Goal: Information Seeking & Learning: Learn about a topic

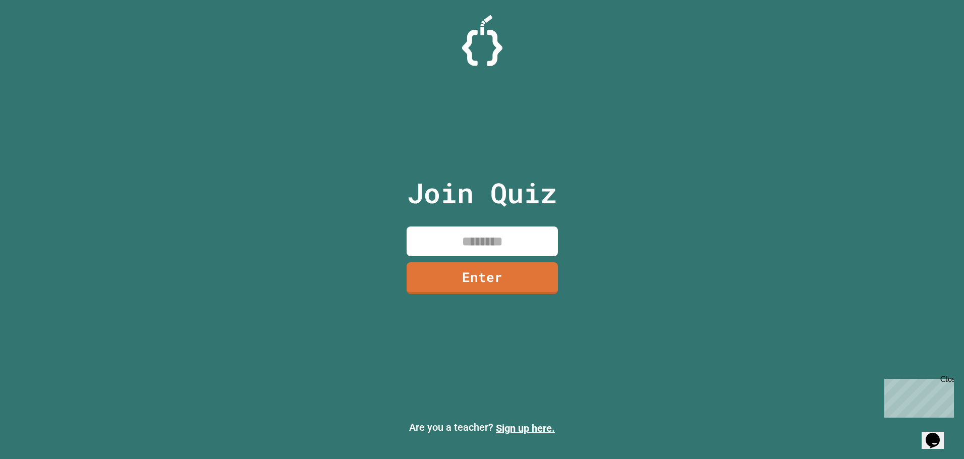
click at [465, 247] on input at bounding box center [482, 241] width 151 height 30
type input "********"
click at [459, 269] on link "Enter" at bounding box center [482, 276] width 137 height 33
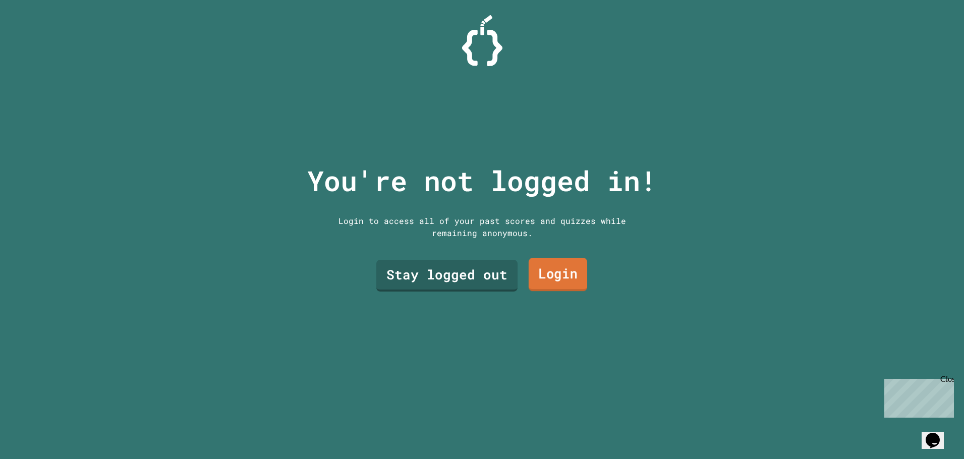
click at [547, 272] on link "Login" at bounding box center [557, 274] width 59 height 33
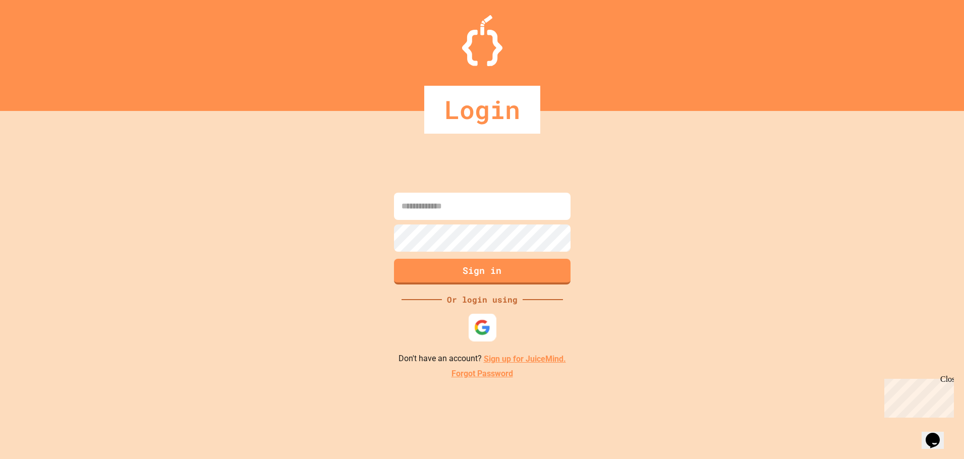
click at [485, 327] on img at bounding box center [482, 327] width 17 height 17
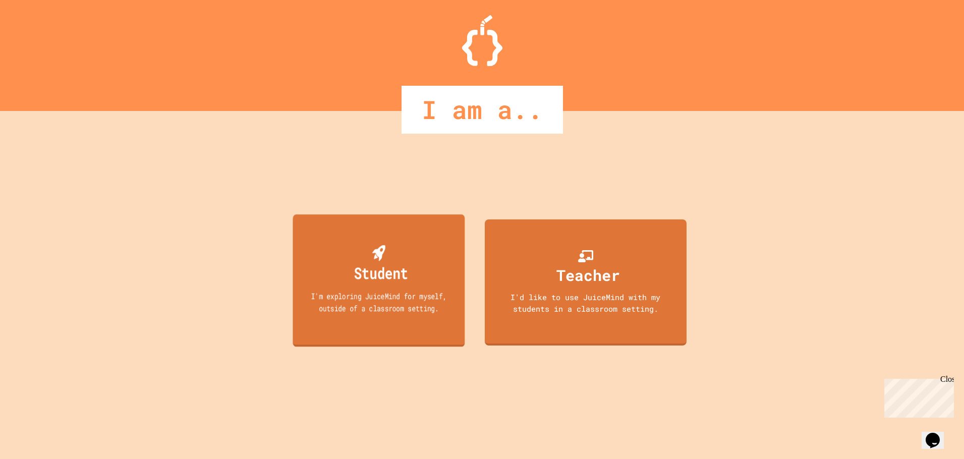
click at [317, 262] on div "Student I'm exploring JuiceMind for myself, outside of a classroom setting." at bounding box center [379, 280] width 172 height 132
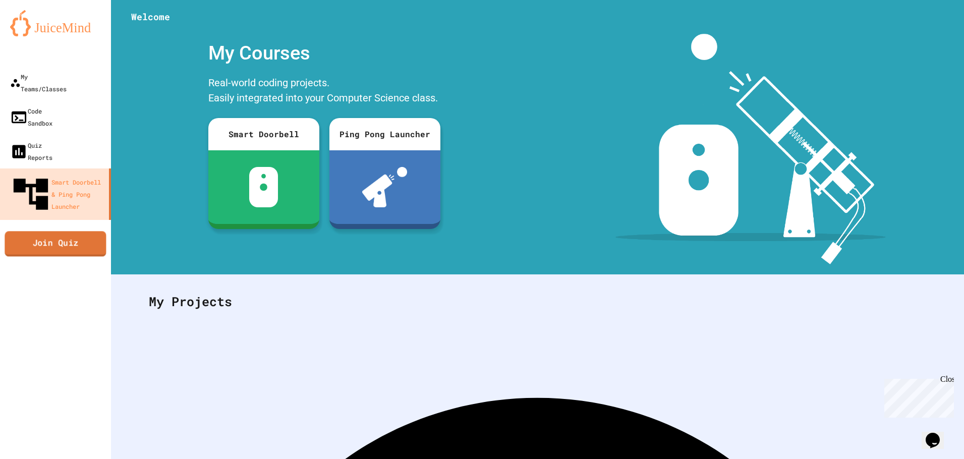
click at [93, 231] on link "Join Quiz" at bounding box center [55, 243] width 101 height 25
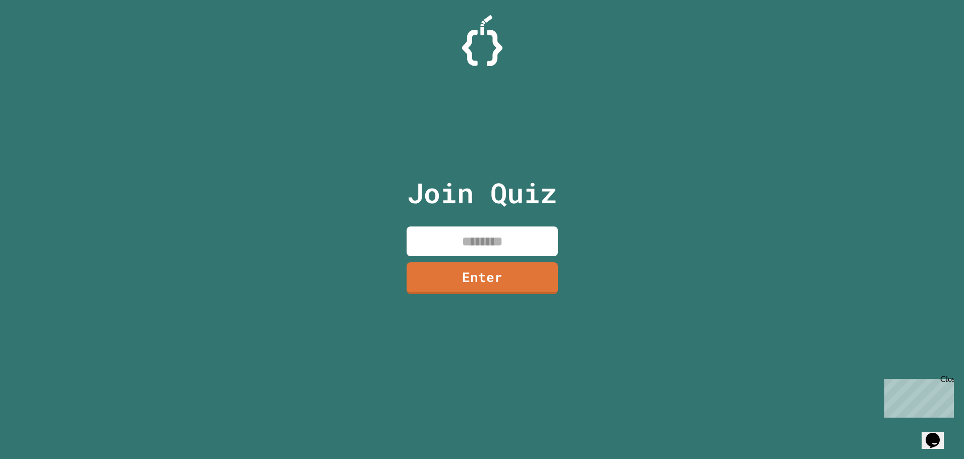
click at [518, 246] on input at bounding box center [482, 241] width 151 height 30
type input "********"
click at [520, 272] on link "Enter" at bounding box center [482, 277] width 151 height 33
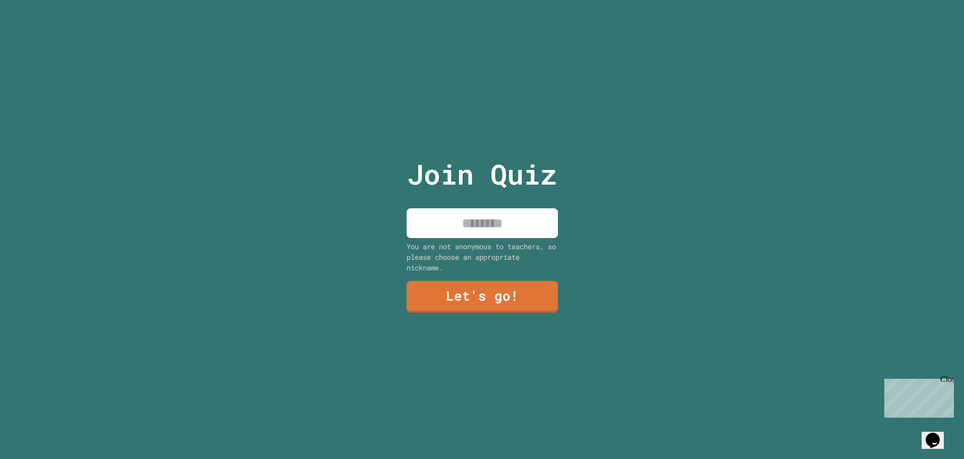
click at [517, 230] on input at bounding box center [482, 223] width 151 height 30
type input "*****"
click at [530, 293] on link "Let's go!" at bounding box center [482, 294] width 137 height 33
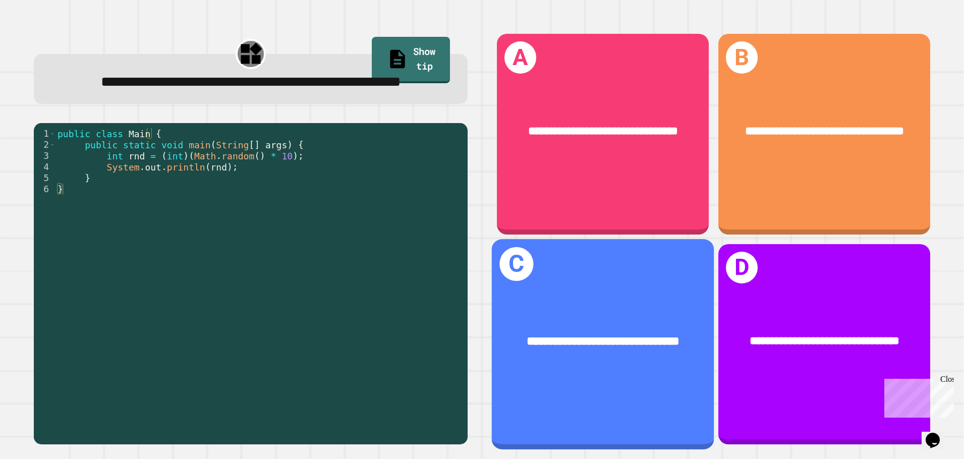
click at [643, 308] on div "**********" at bounding box center [602, 341] width 222 height 67
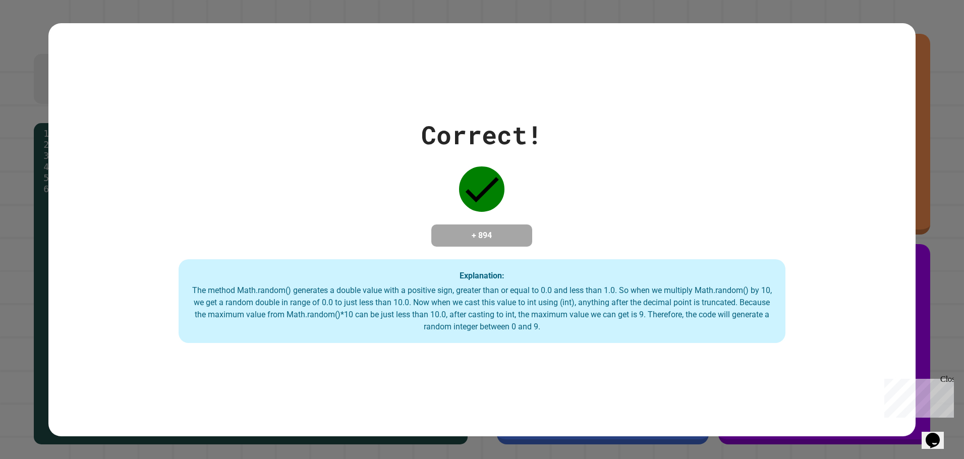
click at [554, 333] on div "The method Math.random() generates a double value with a positive sign, greater…" at bounding box center [482, 308] width 587 height 48
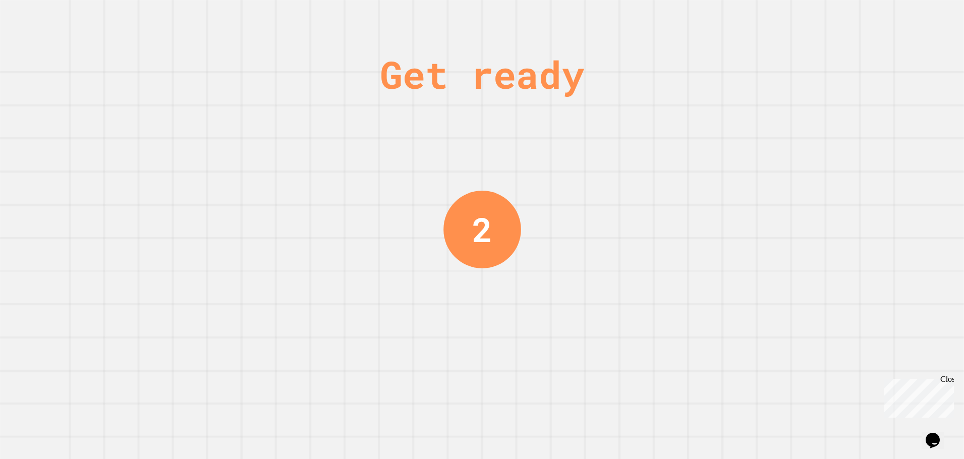
click at [652, 298] on div "Get ready 2" at bounding box center [482, 229] width 964 height 459
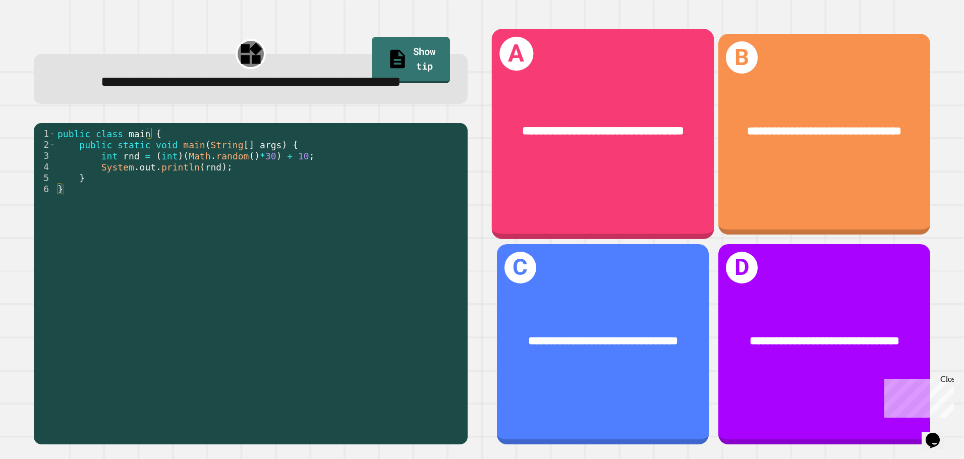
click at [618, 165] on div "**********" at bounding box center [602, 131] width 222 height 67
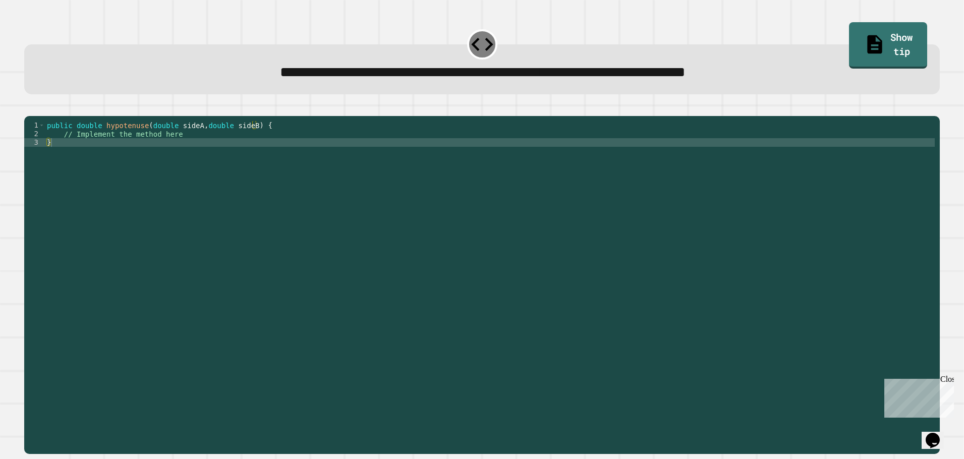
drag, startPoint x: 293, startPoint y: 146, endPoint x: 288, endPoint y: 150, distance: 6.1
click at [292, 147] on div "public double hypotenuse ( double sideA , double sideB ) { // Implement the met…" at bounding box center [490, 275] width 890 height 309
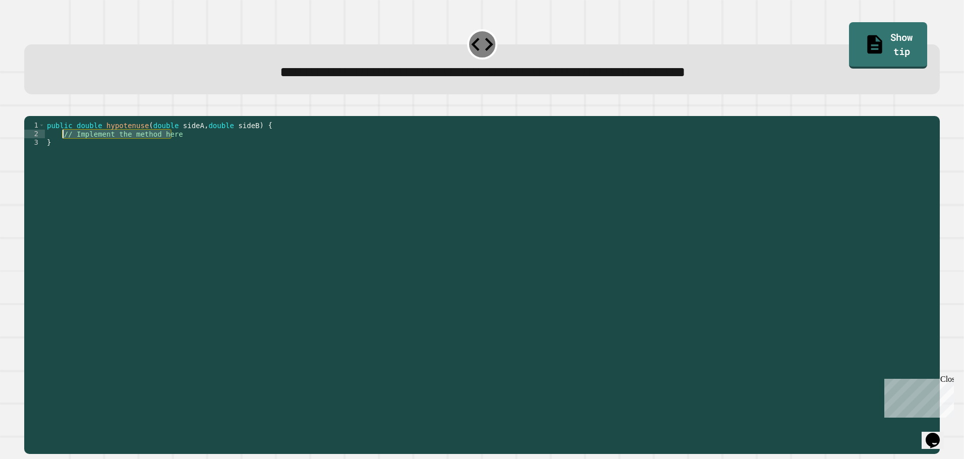
drag, startPoint x: 276, startPoint y: 152, endPoint x: 63, endPoint y: 150, distance: 212.9
click at [63, 150] on div "public double hypotenuse ( double sideA , double sideB ) { // Implement the met…" at bounding box center [490, 275] width 890 height 309
type textarea "**********"
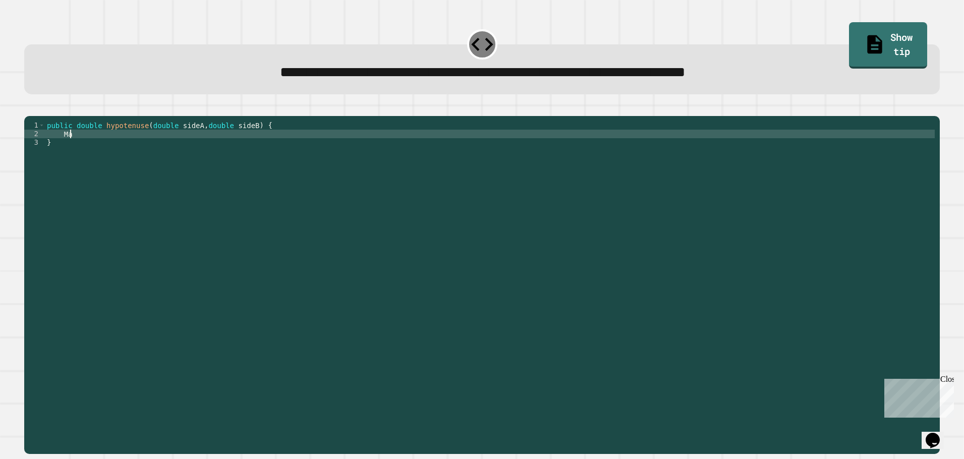
scroll to position [0, 2]
type textarea "*"
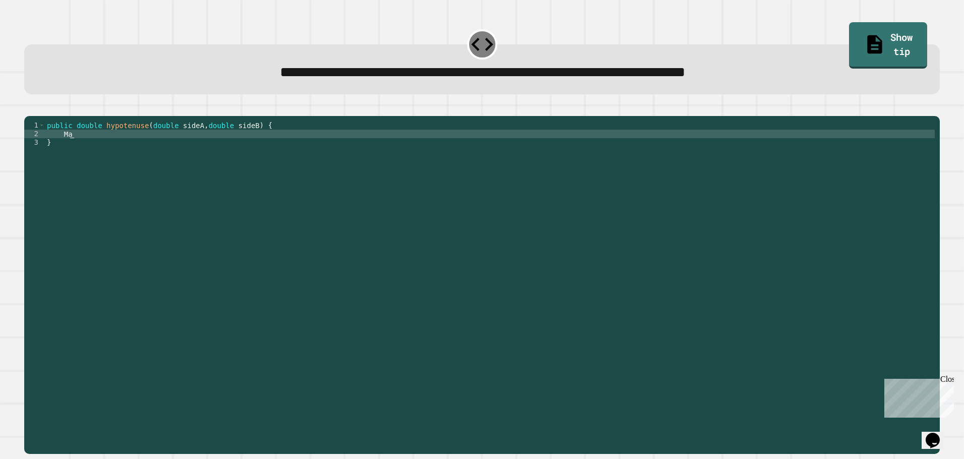
type textarea "*"
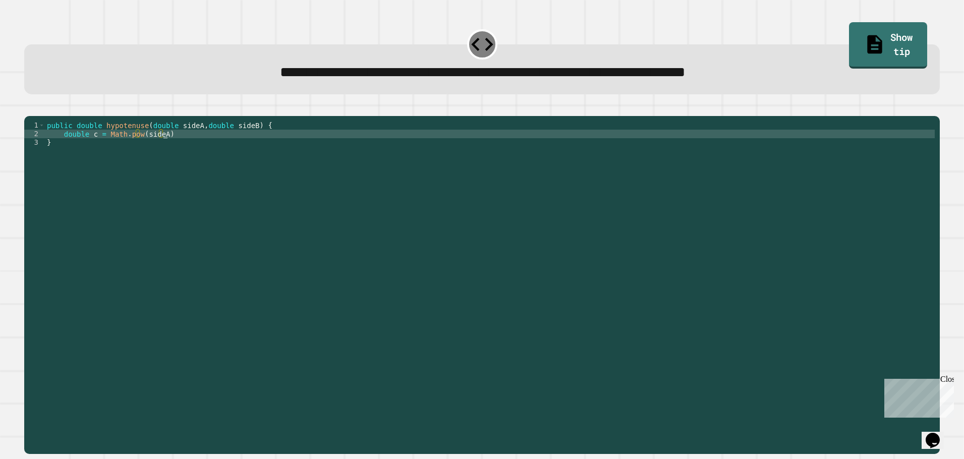
scroll to position [0, 8]
click at [160, 148] on div "public double hypotenuse ( double sideA , double sideB ) { double c = Math . po…" at bounding box center [490, 275] width 890 height 309
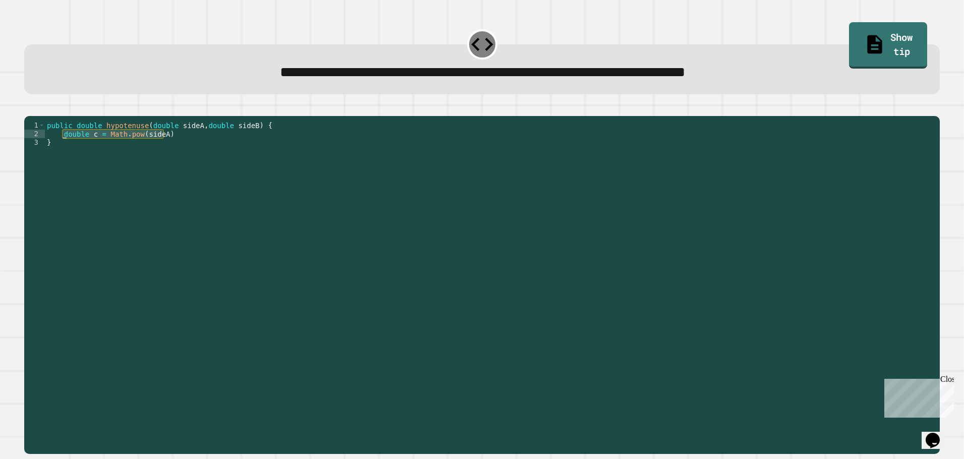
drag, startPoint x: 167, startPoint y: 148, endPoint x: 62, endPoint y: 151, distance: 105.5
click at [62, 151] on div "public double hypotenuse ( double sideA , double sideB ) { double c = Math . po…" at bounding box center [490, 275] width 890 height 309
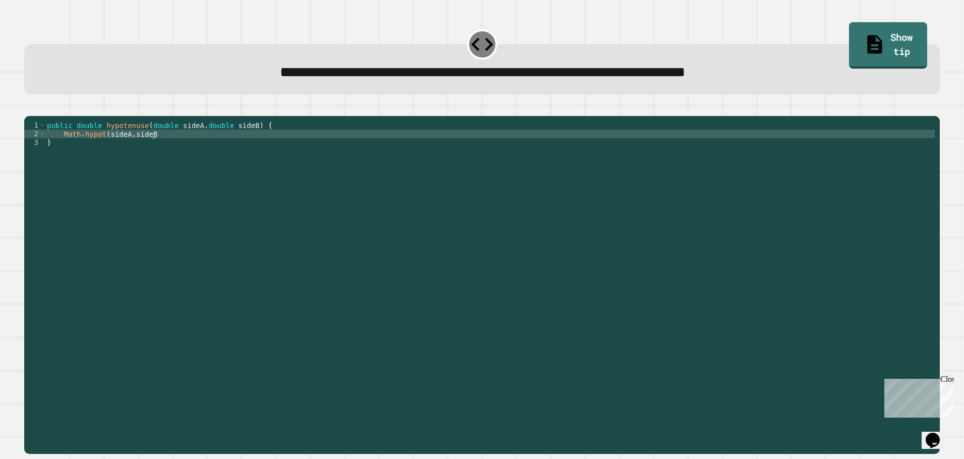
scroll to position [0, 7]
click at [38, 114] on icon "button" at bounding box center [36, 113] width 6 height 7
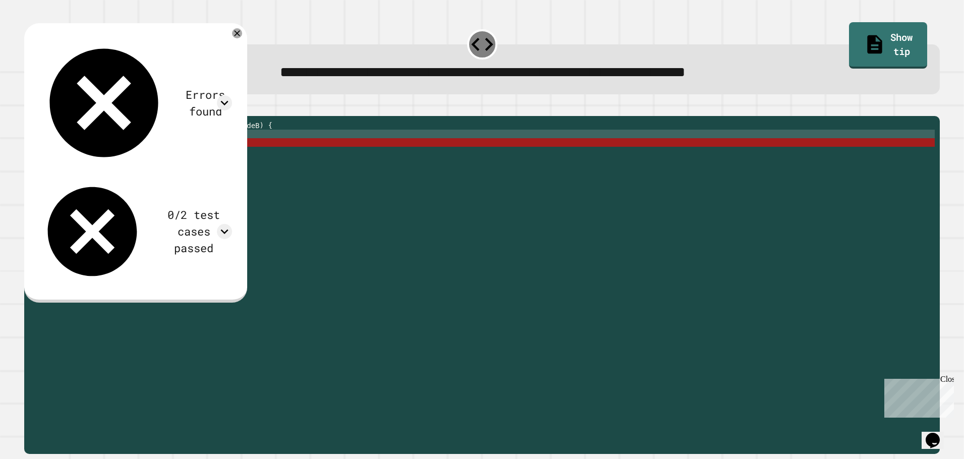
click at [185, 145] on div "public double hypotenuse ( double sideA , double sideB ) { Math . hypot ( sideA…" at bounding box center [490, 275] width 890 height 309
click at [62, 148] on div "public double hypotenuse ( double sideA , double sideB ) { Math . hypot ( sideA…" at bounding box center [490, 275] width 890 height 309
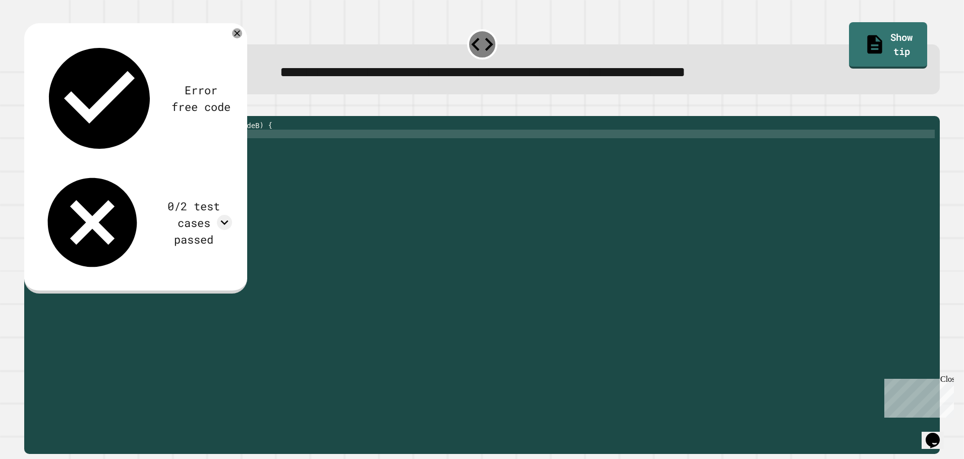
scroll to position [0, 9]
type textarea "**********"
click at [29, 107] on icon "button" at bounding box center [29, 107] width 0 height 0
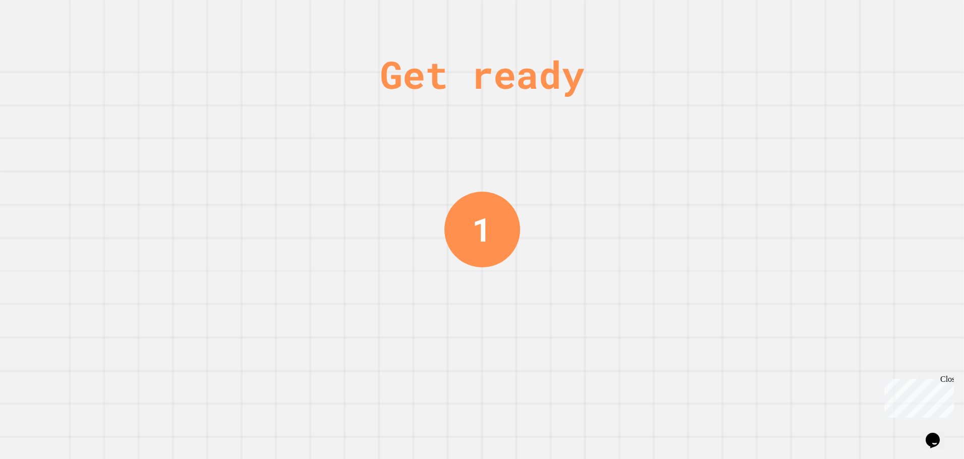
click at [602, 292] on div "Get ready 1" at bounding box center [482, 229] width 964 height 459
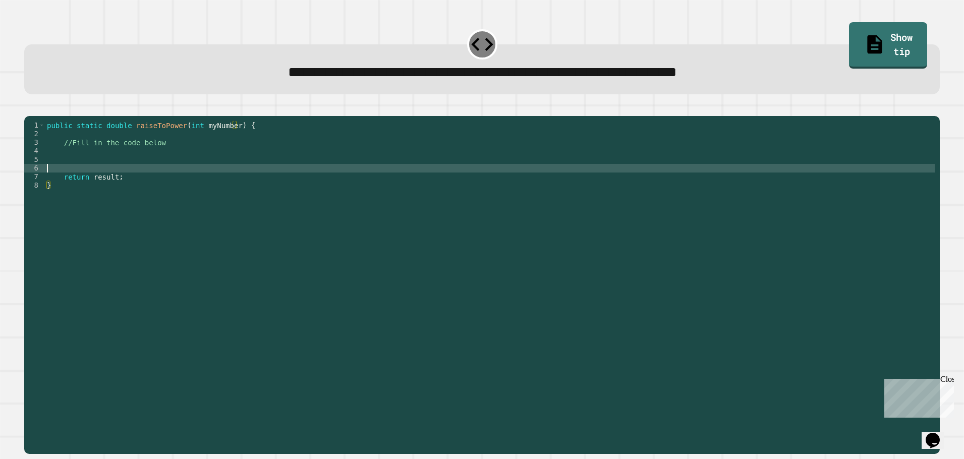
click at [101, 184] on div "public static double raiseToPower ( int myNumber ) { //Fill in the code below r…" at bounding box center [490, 275] width 890 height 309
click at [101, 169] on div "public static double raiseToPower ( int myNumber ) { //Fill in the code below r…" at bounding box center [490, 275] width 890 height 309
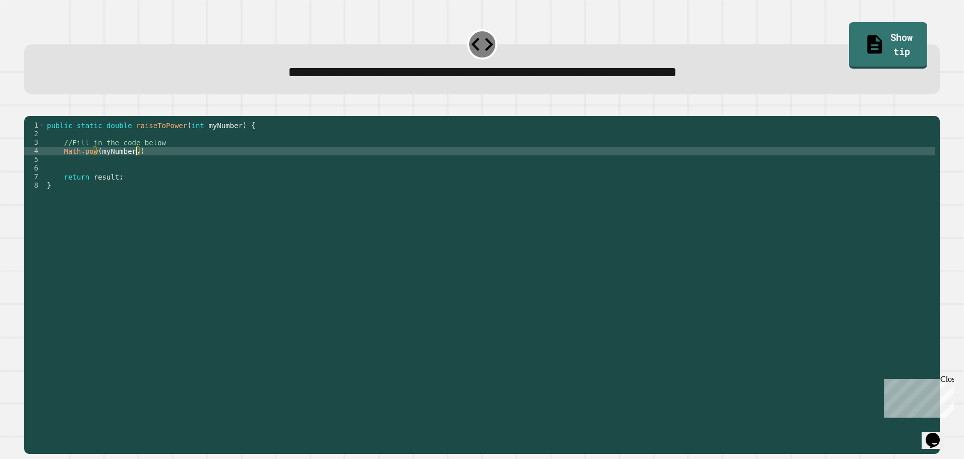
scroll to position [0, 6]
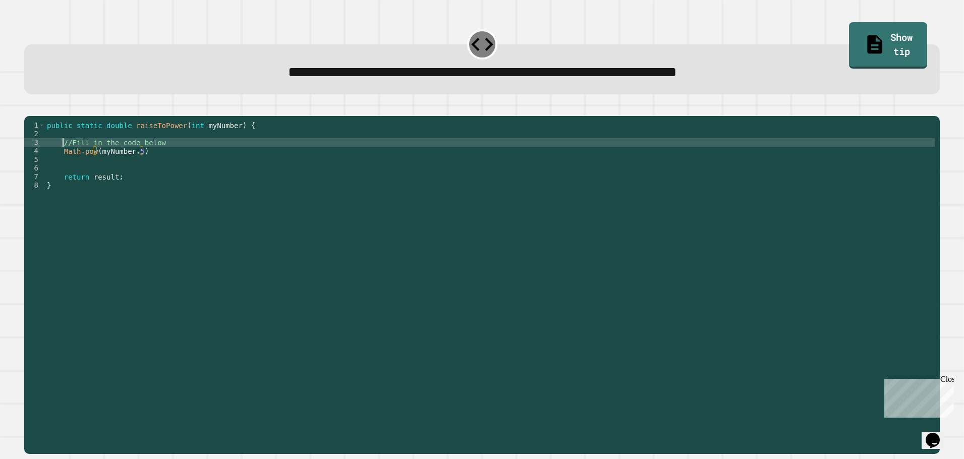
click at [61, 160] on div "public static double raiseToPower ( int myNumber ) { //Fill in the code below M…" at bounding box center [490, 275] width 890 height 309
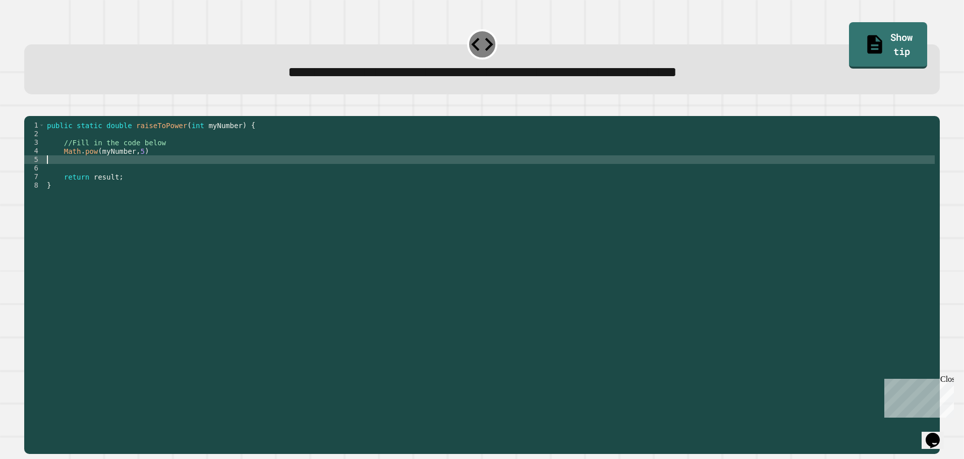
click at [64, 171] on div "public static double raiseToPower ( int myNumber ) { //Fill in the code below M…" at bounding box center [490, 275] width 890 height 309
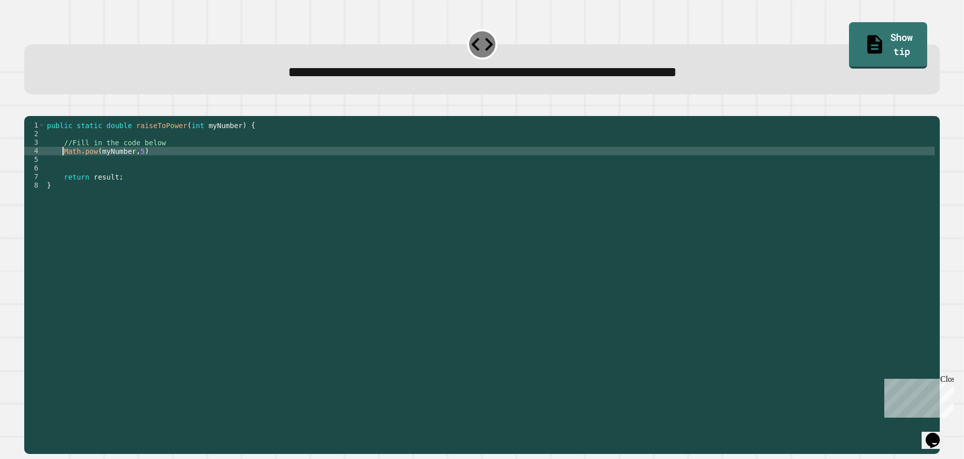
click at [61, 165] on div "public static double raiseToPower ( int myNumber ) { //Fill in the code below M…" at bounding box center [490, 275] width 890 height 309
click at [62, 164] on div "public static double raiseToPower ( int myNumber ) { //Fill in the code below r…" at bounding box center [490, 275] width 890 height 309
click at [220, 164] on div "public static double raiseToPower ( int myNumber ) { //Fill in the code below d…" at bounding box center [490, 275] width 890 height 309
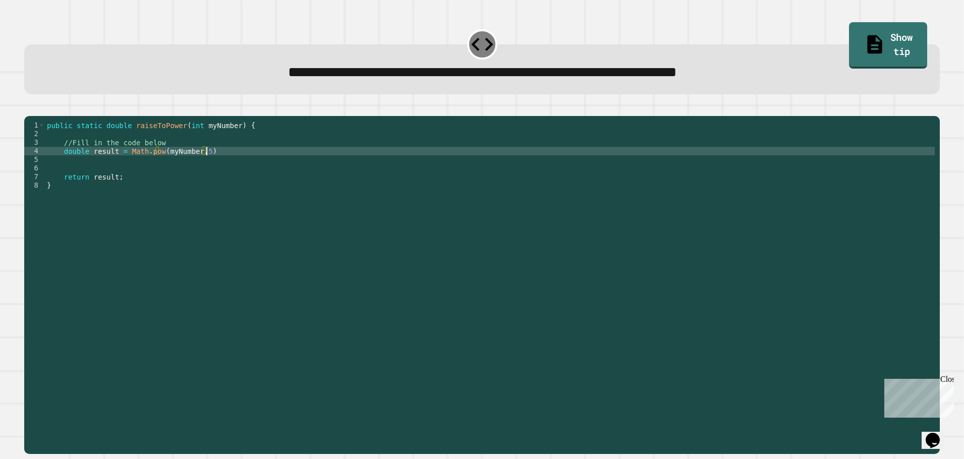
scroll to position [0, 11]
type textarea "**********"
click at [29, 107] on icon "button" at bounding box center [29, 107] width 0 height 0
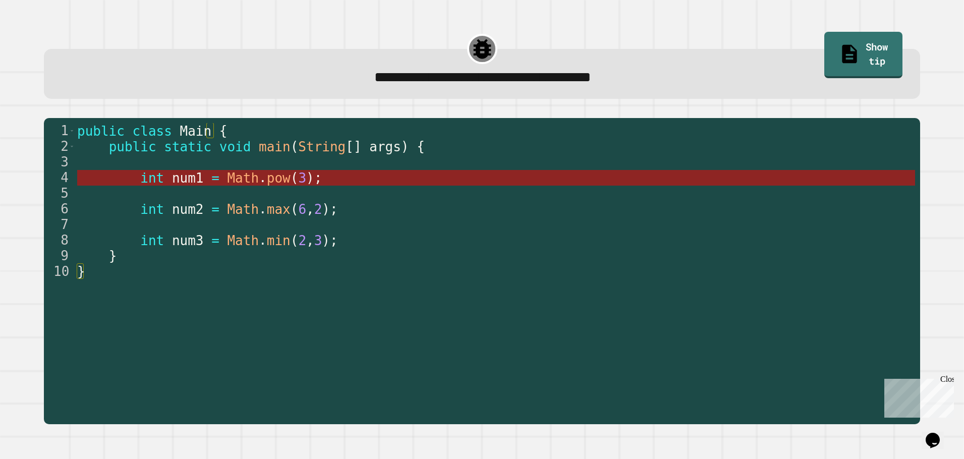
click at [298, 177] on span "3" at bounding box center [302, 177] width 8 height 15
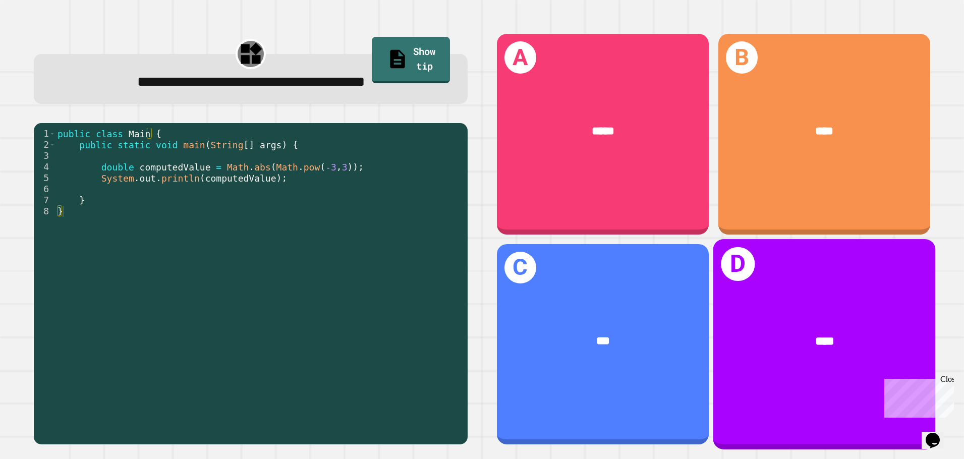
click at [835, 311] on div "****" at bounding box center [824, 341] width 222 height 67
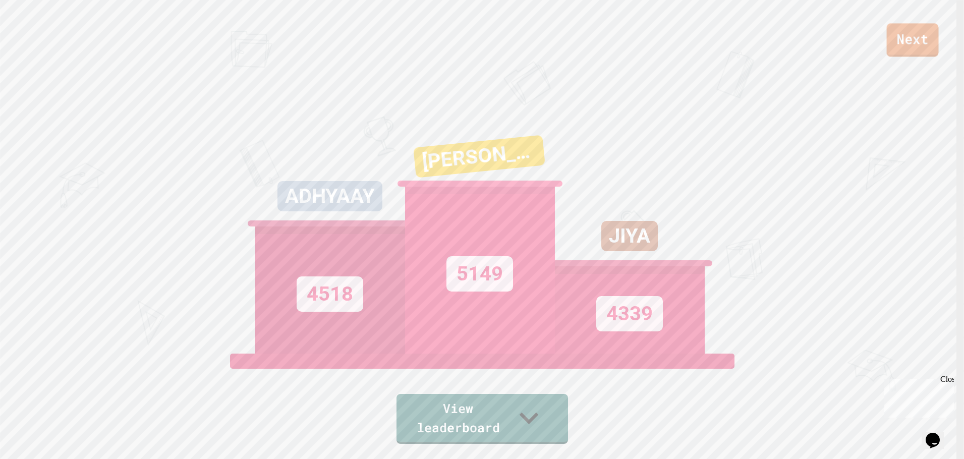
click at [910, 32] on link "Next" at bounding box center [913, 39] width 52 height 33
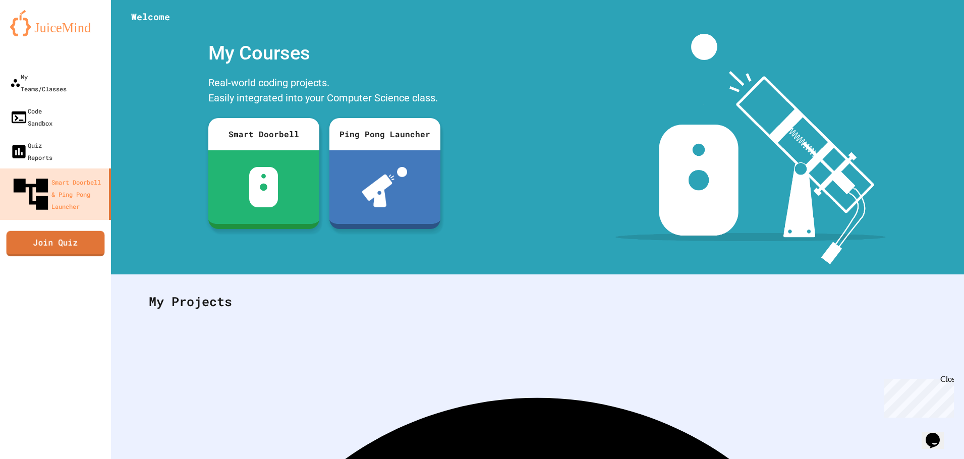
click at [46, 231] on link "Join Quiz" at bounding box center [56, 243] width 98 height 25
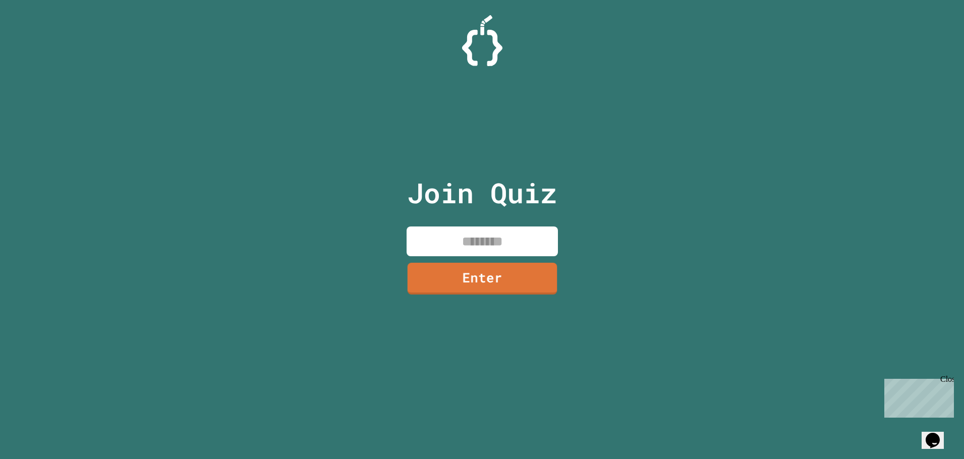
click at [481, 242] on input at bounding box center [482, 241] width 151 height 30
type input "********"
click at [433, 272] on link "Enter" at bounding box center [481, 277] width 155 height 33
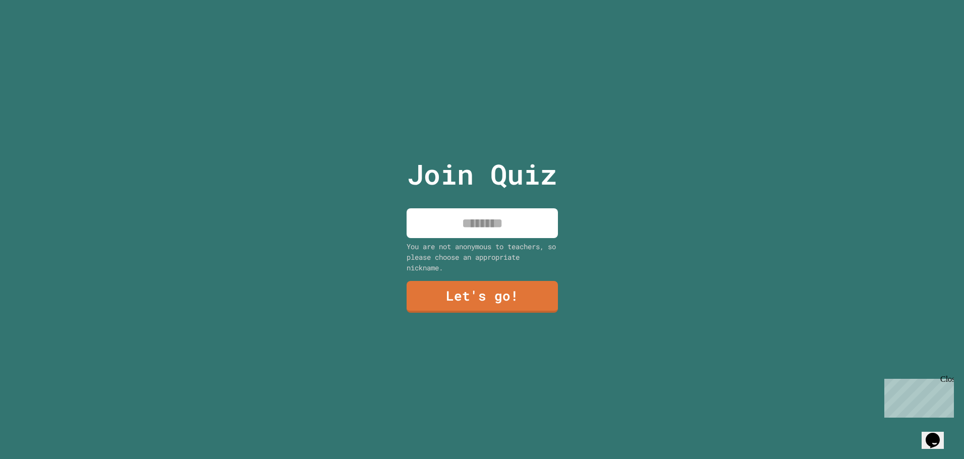
click at [468, 220] on input at bounding box center [482, 223] width 151 height 30
type input "*****"
click at [476, 305] on link "Let's go!" at bounding box center [482, 294] width 137 height 33
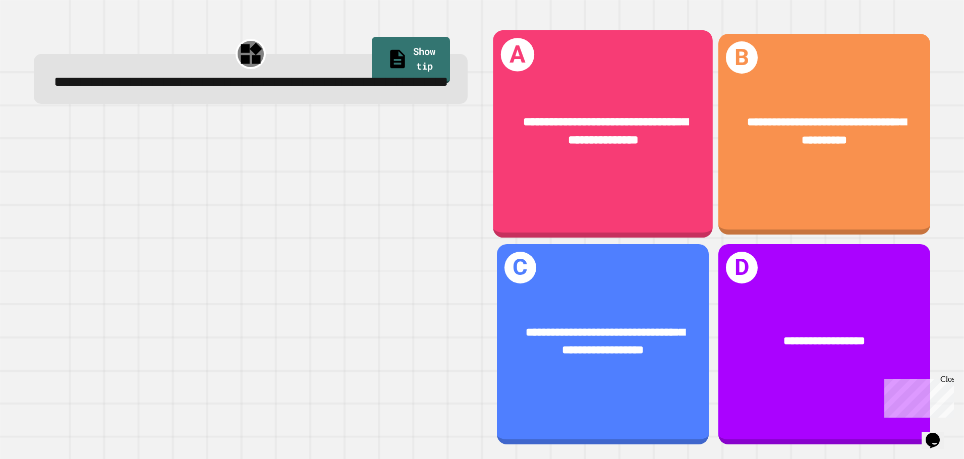
click at [658, 174] on div "**********" at bounding box center [603, 134] width 220 height 208
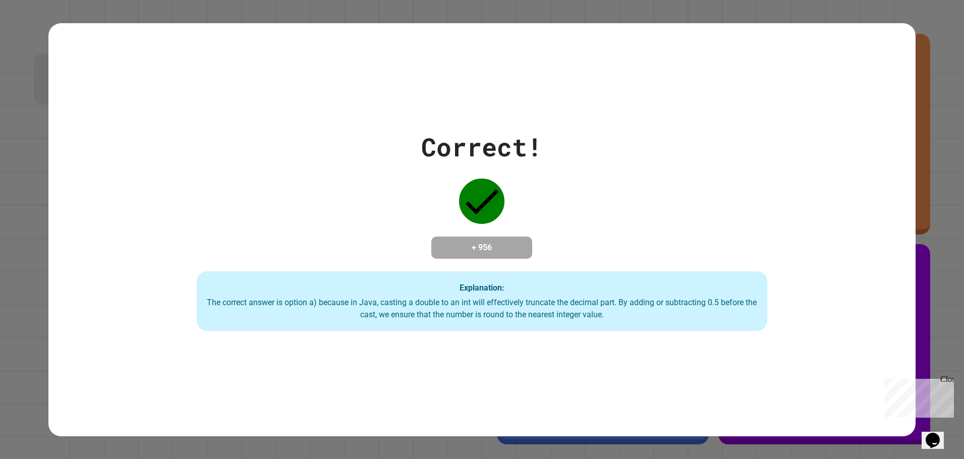
click at [810, 303] on div "Correct! + 956 Explanation: The correct answer is option a) because in Java, ca…" at bounding box center [482, 229] width 816 height 203
click at [829, 310] on div "Correct! + 956 Explanation: The correct answer is option a) because in Java, ca…" at bounding box center [482, 229] width 816 height 203
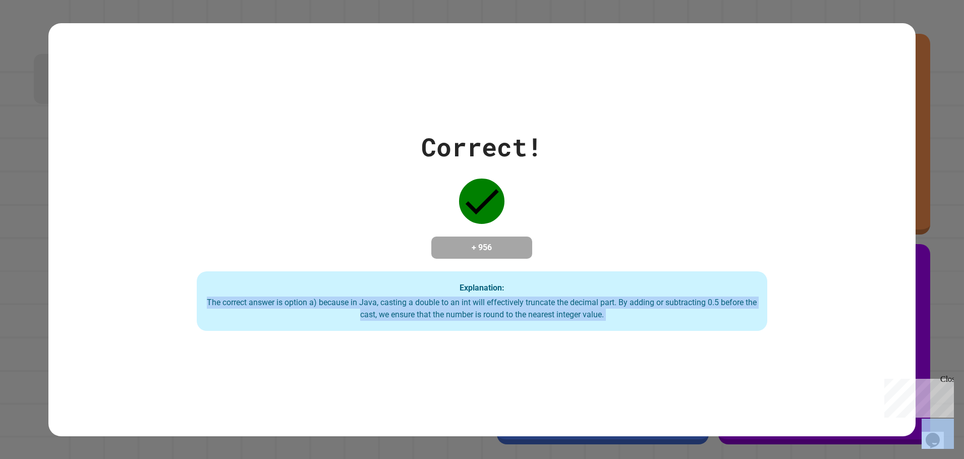
click at [829, 310] on div "Correct! + 956 Explanation: The correct answer is option a) because in Java, ca…" at bounding box center [482, 229] width 816 height 203
click at [827, 313] on div "Correct! + 956 Explanation: The correct answer is option a) because in Java, ca…" at bounding box center [482, 229] width 816 height 203
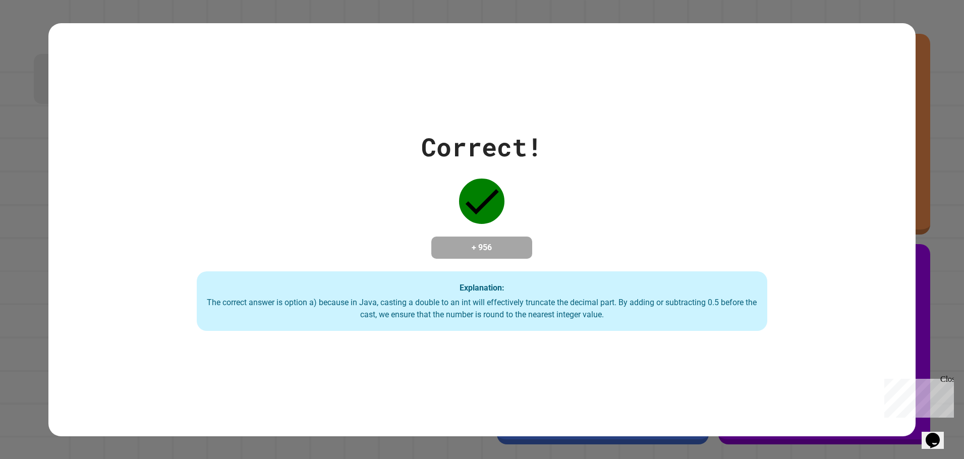
click at [812, 304] on div "Correct! + 956 Explanation: The correct answer is option a) because in Java, ca…" at bounding box center [482, 229] width 816 height 203
drag, startPoint x: 810, startPoint y: 308, endPoint x: 802, endPoint y: 317, distance: 11.8
click at [809, 309] on div "Correct! + 956 Explanation: The correct answer is option a) because in Java, ca…" at bounding box center [482, 229] width 816 height 203
click at [802, 317] on div "Correct! + 956 Explanation: The correct answer is option a) because in Java, ca…" at bounding box center [482, 229] width 816 height 203
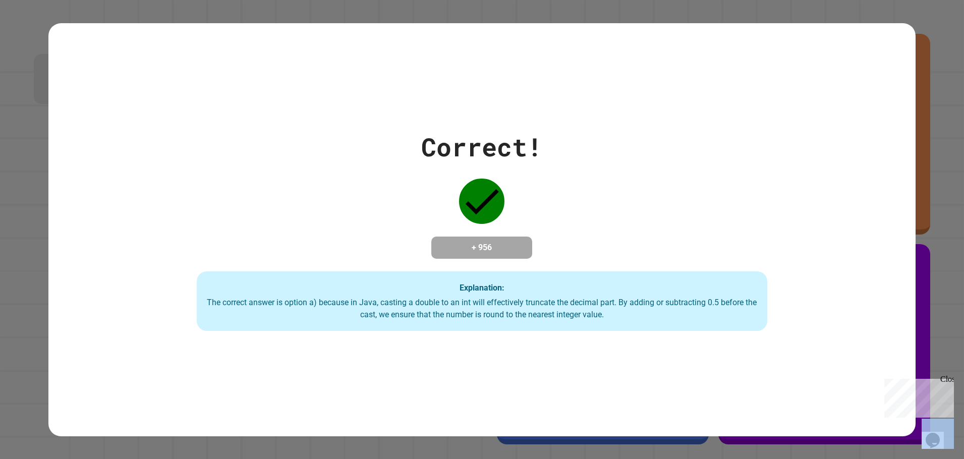
click at [787, 322] on div "Correct! + 956 Explanation: The correct answer is option a) because in Java, ca…" at bounding box center [482, 229] width 816 height 203
click at [786, 320] on div "Correct! + 956 Explanation: The correct answer is option a) because in Java, ca…" at bounding box center [482, 229] width 816 height 203
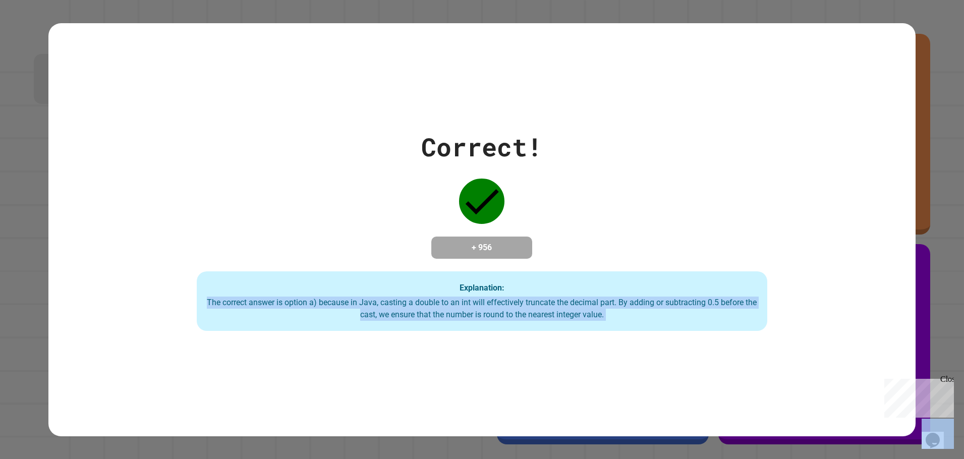
click at [782, 321] on div "Correct! + 956 Explanation: The correct answer is option a) because in Java, ca…" at bounding box center [482, 229] width 816 height 203
click at [603, 332] on div "Correct! + 956 Explanation: The correct answer is option a) because in Java, ca…" at bounding box center [482, 229] width 868 height 413
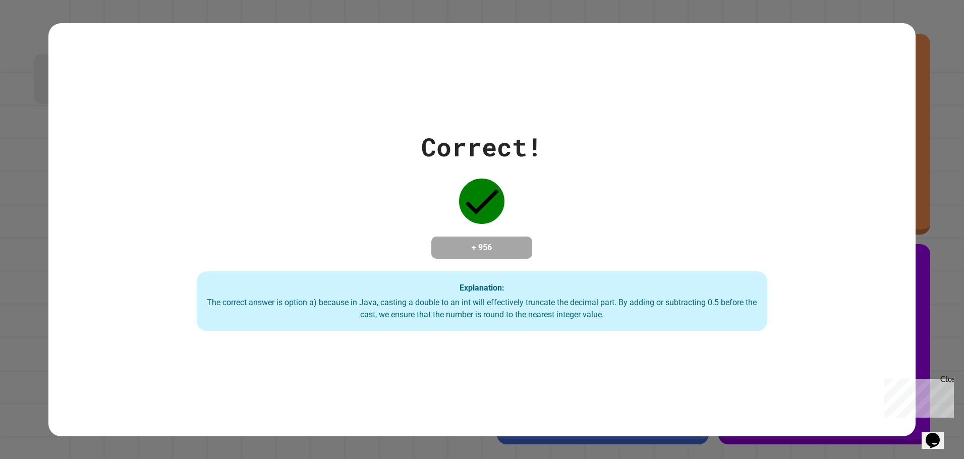
click at [605, 331] on div "Explanation: The correct answer is option a) because in Java, casting a double …" at bounding box center [482, 301] width 571 height 60
click at [617, 310] on div "The correct answer is option a) because in Java, casting a double to an int wil…" at bounding box center [482, 309] width 551 height 24
click at [618, 310] on div "The correct answer is option a) because in Java, casting a double to an int wil…" at bounding box center [482, 309] width 551 height 24
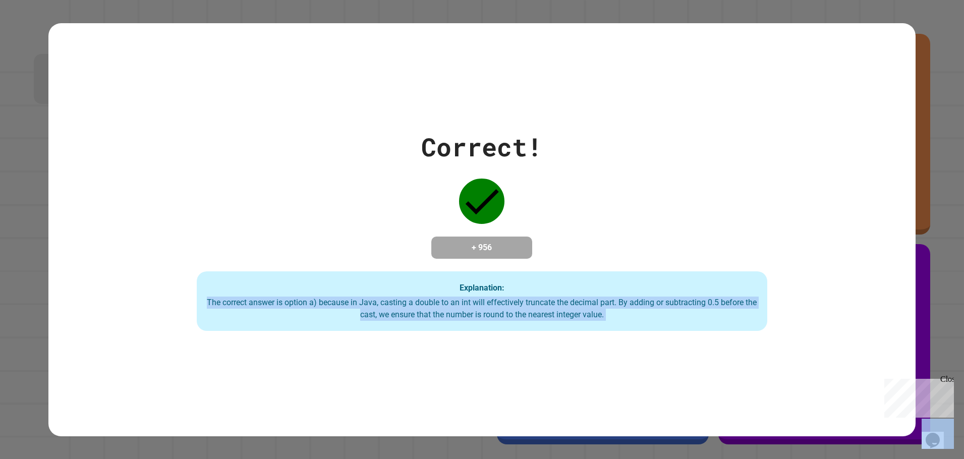
click at [618, 311] on div "The correct answer is option a) because in Java, casting a double to an int wil…" at bounding box center [482, 309] width 551 height 24
click at [620, 314] on div "The correct answer is option a) because in Java, casting a double to an int wil…" at bounding box center [482, 309] width 551 height 24
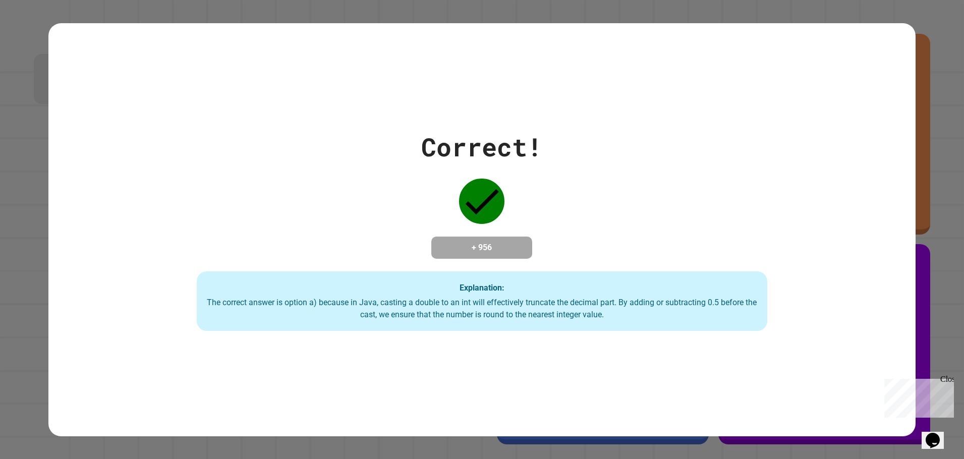
drag, startPoint x: 243, startPoint y: 226, endPoint x: 244, endPoint y: 214, distance: 12.1
click at [243, 223] on div "Correct! + 956 Explanation: The correct answer is option a) because in Java, ca…" at bounding box center [482, 229] width 816 height 203
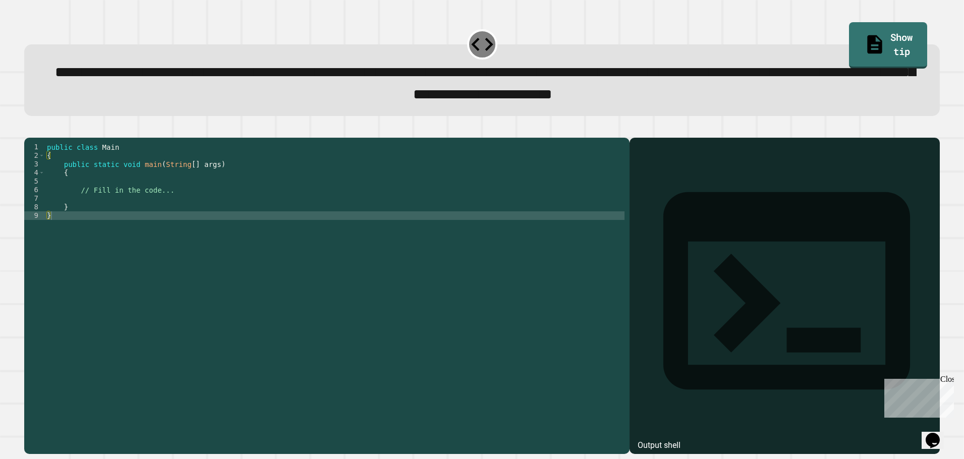
click at [197, 186] on div "public class Main { public static void main ( String [ ] args ) { // Fill in th…" at bounding box center [335, 284] width 580 height 283
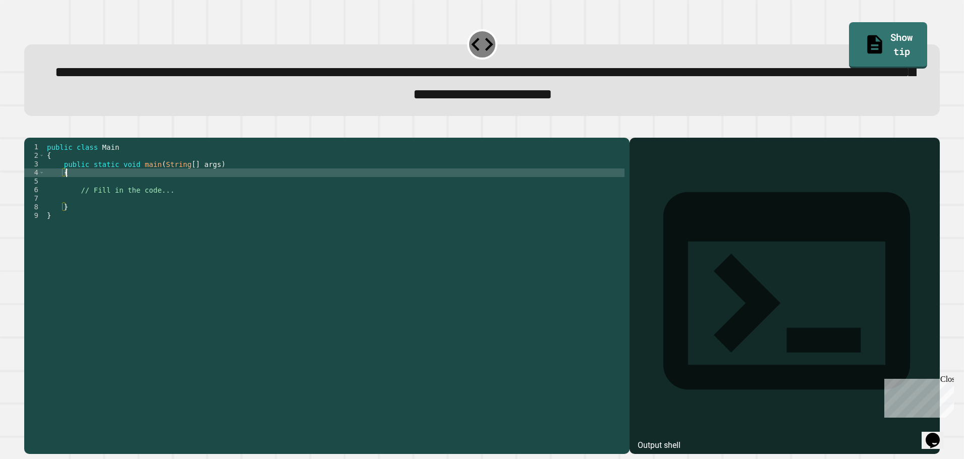
click at [198, 199] on div "public class Main { public static void main ( String [ ] args ) { // Fill in th…" at bounding box center [335, 284] width 580 height 283
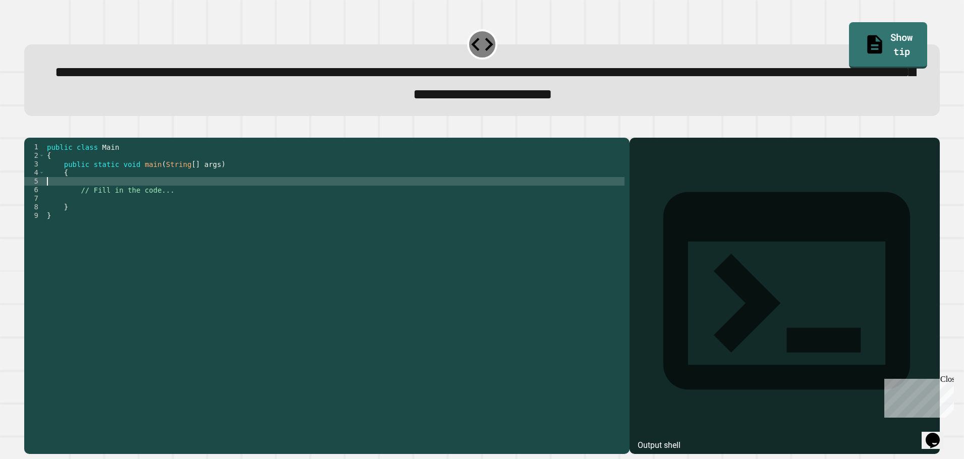
click at [194, 213] on div "public class Main { public static void main ( String [ ] args ) { // Fill in th…" at bounding box center [335, 284] width 580 height 283
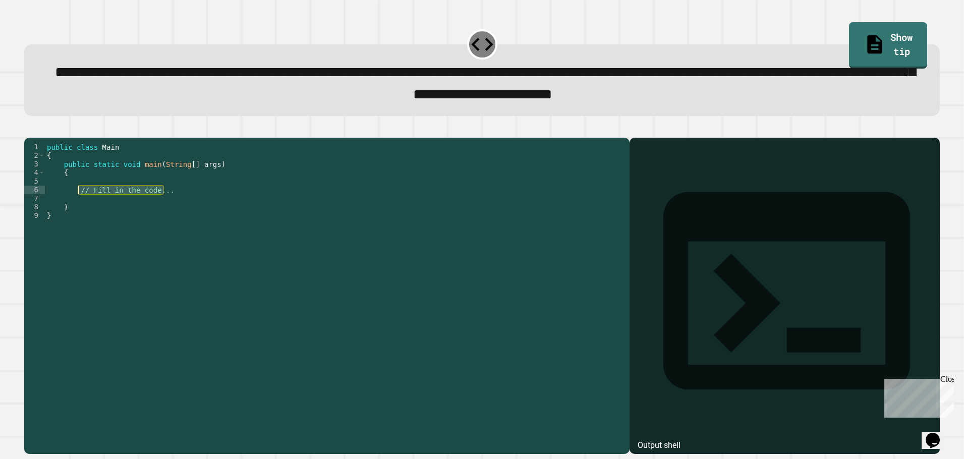
drag, startPoint x: 190, startPoint y: 204, endPoint x: 78, endPoint y: 207, distance: 112.0
click at [78, 207] on div "public class Main { public static void main ( String [ ] args ) { // Fill in th…" at bounding box center [335, 284] width 580 height 283
type textarea "**********"
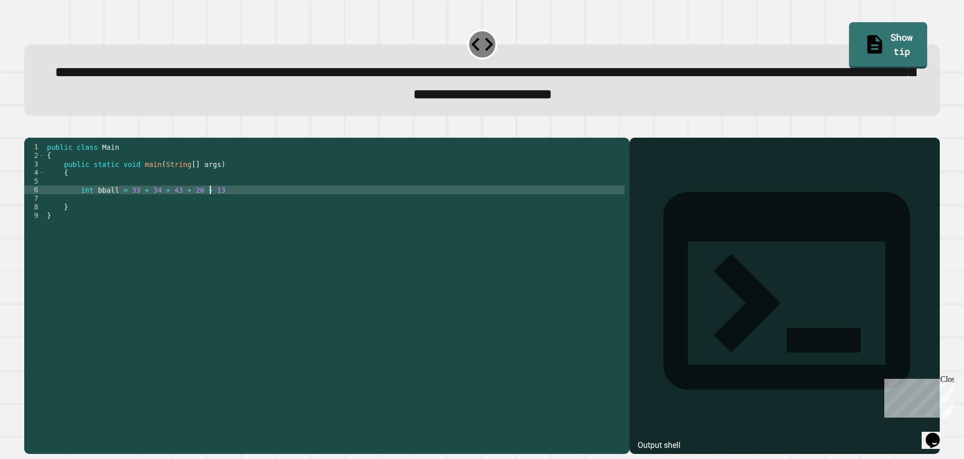
scroll to position [0, 11]
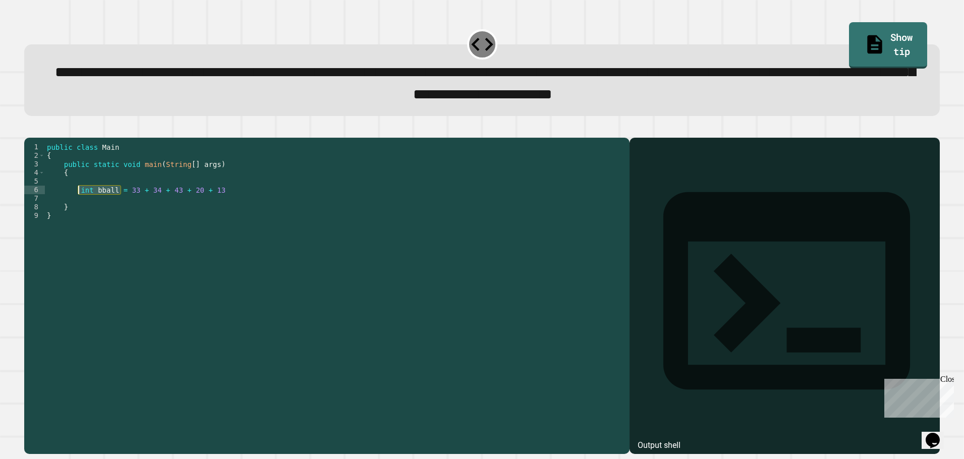
drag, startPoint x: 120, startPoint y: 209, endPoint x: 78, endPoint y: 204, distance: 42.7
click at [78, 204] on div "public class Main { public static void main ( String [ ] args ) { int bball = 3…" at bounding box center [335, 284] width 580 height 283
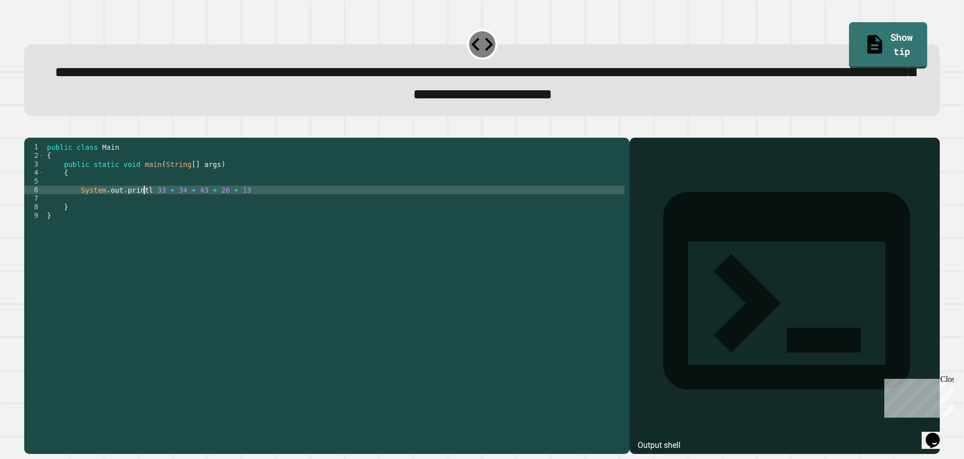
scroll to position [0, 7]
type textarea "**********"
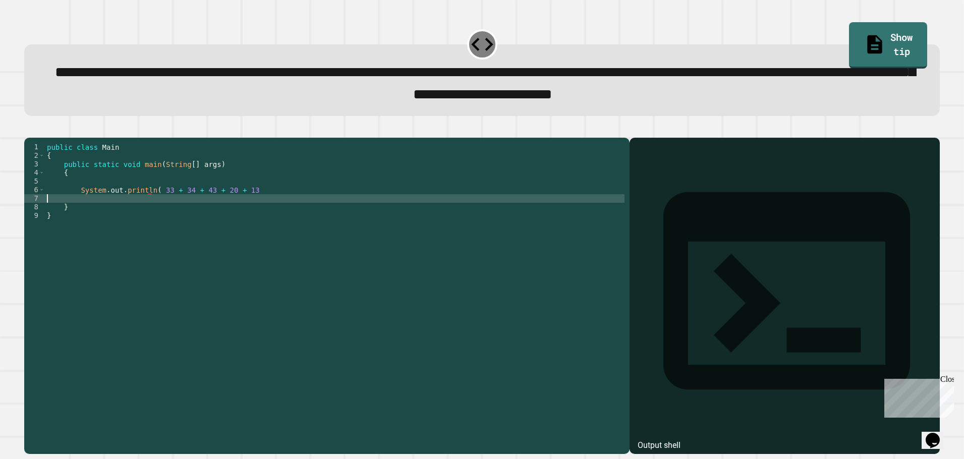
scroll to position [0, 0]
click at [154, 209] on div "public class Main { public static void main ( String [ ] args ) { System . out …" at bounding box center [335, 284] width 580 height 283
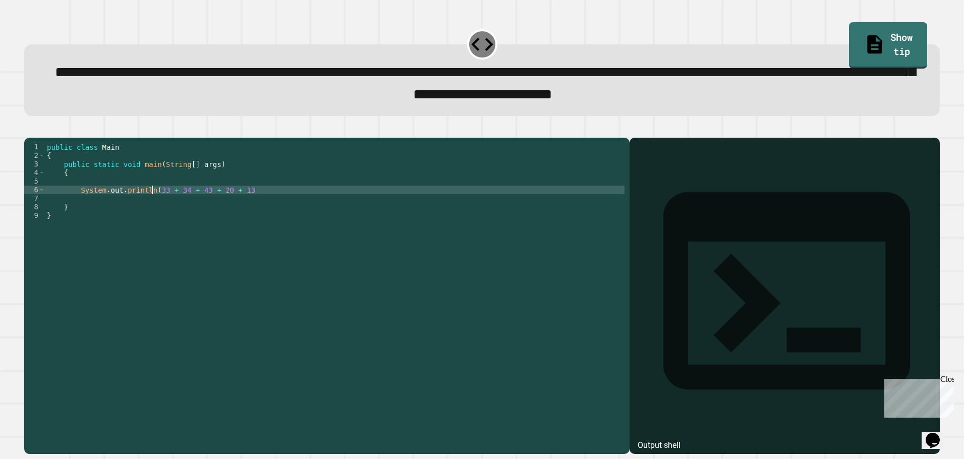
click at [245, 206] on div "public class Main { public static void main ( String [ ] args ) { System . out …" at bounding box center [335, 284] width 580 height 283
type textarea "**********"
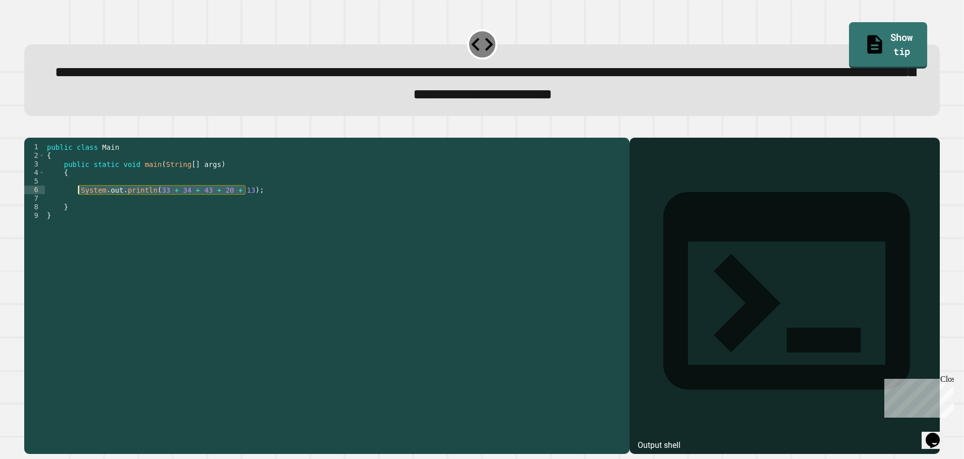
drag, startPoint x: 261, startPoint y: 207, endPoint x: 77, endPoint y: 209, distance: 184.6
click at [77, 209] on div "public class Main { public static void main ( String [ ] args ) { System . out …" at bounding box center [335, 284] width 580 height 283
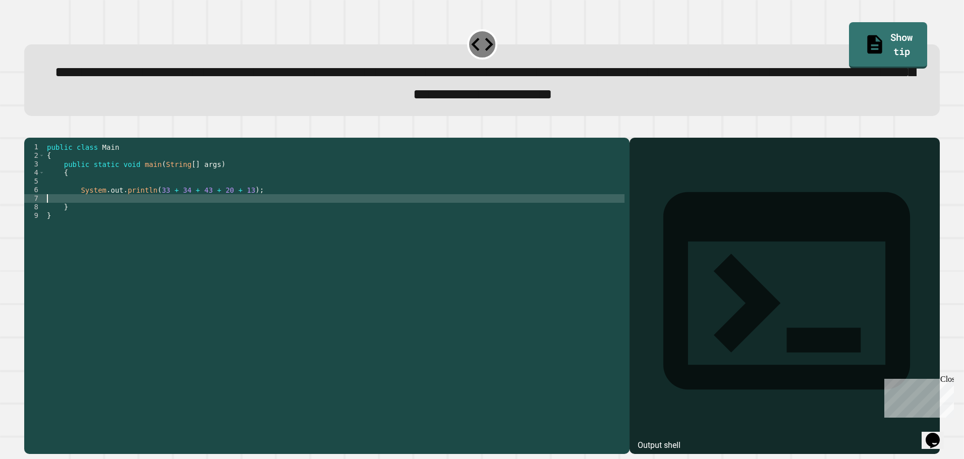
click at [92, 218] on div "public class Main { public static void main ( String [ ] args ) { System . out …" at bounding box center [335, 284] width 580 height 283
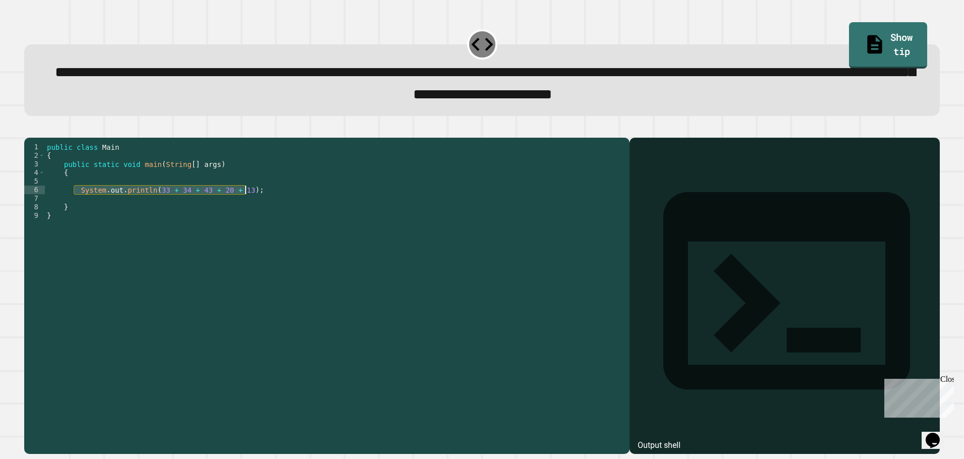
drag, startPoint x: 76, startPoint y: 208, endPoint x: 252, endPoint y: 209, distance: 176.5
click at [252, 209] on div "public class Main { public static void main ( String [ ] args ) { System . out …" at bounding box center [335, 284] width 580 height 283
type textarea "**********"
click at [146, 215] on div "public class Main { public static void main ( String [ ] args ) { System . out …" at bounding box center [335, 284] width 580 height 283
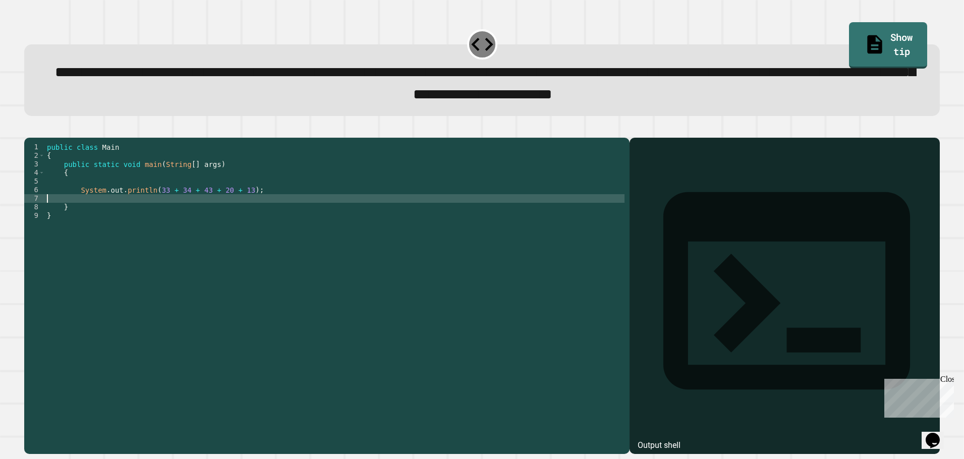
paste textarea "**********"
click at [49, 215] on div "public class Main { public static void main ( String [ ] args ) { System . out …" at bounding box center [335, 284] width 580 height 283
click at [151, 214] on div "public class Main { public static void main ( String [ ] args ) { System . out …" at bounding box center [335, 284] width 580 height 283
click at [273, 216] on div "public class Main { public static void main ( String [ ] args ) { System . out …" at bounding box center [335, 284] width 580 height 283
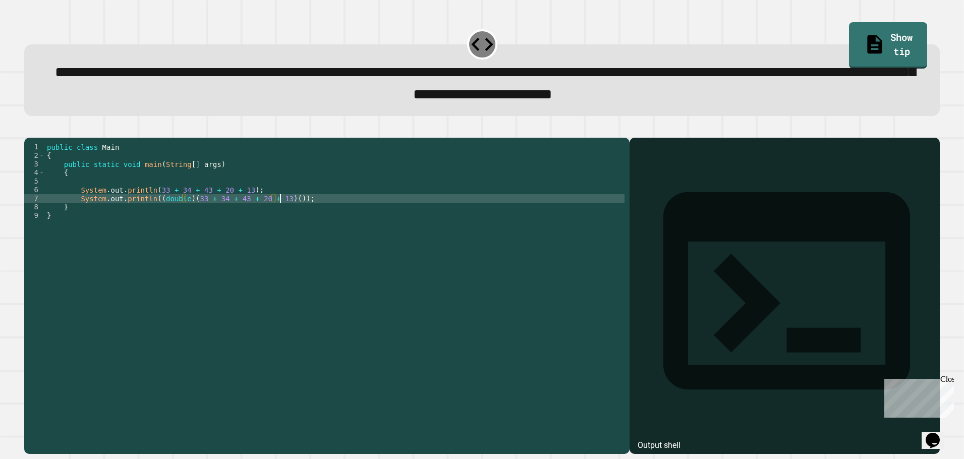
scroll to position [0, 16]
type textarea "**********"
click at [301, 214] on div "public class Main { public static void main ( String [ ] args ) { System . out …" at bounding box center [335, 284] width 580 height 283
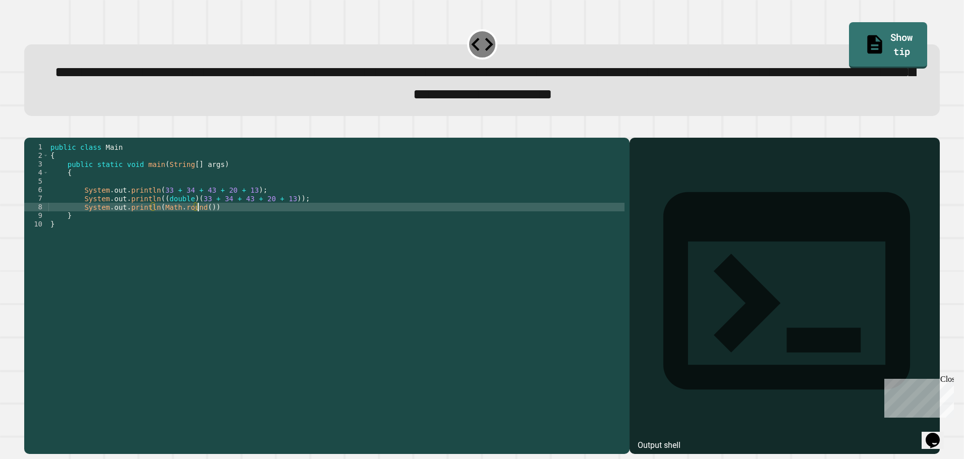
scroll to position [0, 10]
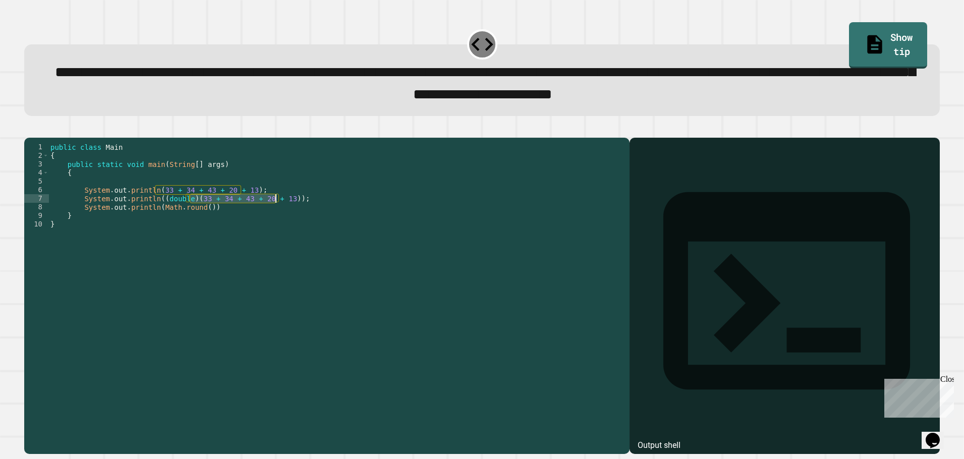
drag, startPoint x: 190, startPoint y: 213, endPoint x: 275, endPoint y: 212, distance: 85.8
click at [275, 212] on div "public class Main { public static void main ( String [ ] args ) { System . out …" at bounding box center [336, 284] width 576 height 283
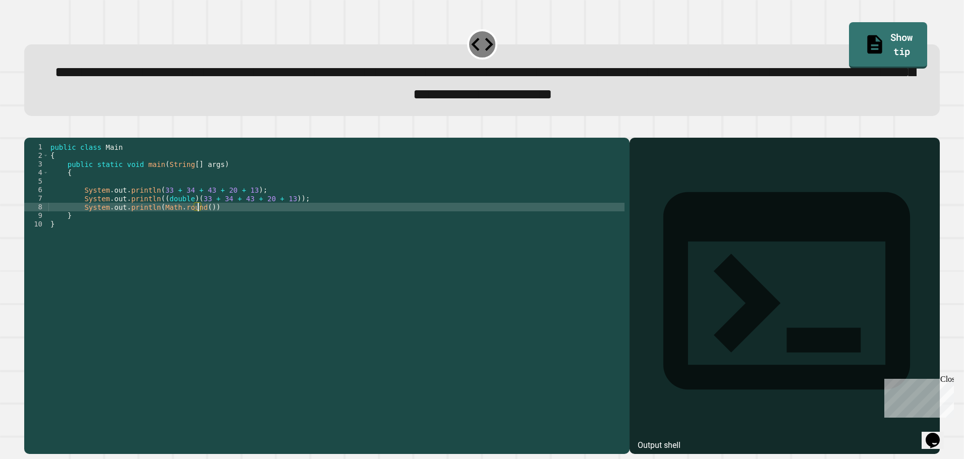
click at [197, 224] on div "public class Main { public static void main ( String [ ] args ) { System . out …" at bounding box center [336, 284] width 576 height 283
paste textarea "**********"
click at [196, 224] on div "public class Main { public static void main ( String [ ] args ) { System . out …" at bounding box center [336, 284] width 576 height 283
click at [198, 225] on div "public class Main { public static void main ( String [ ] args ) { System . out …" at bounding box center [336, 284] width 576 height 283
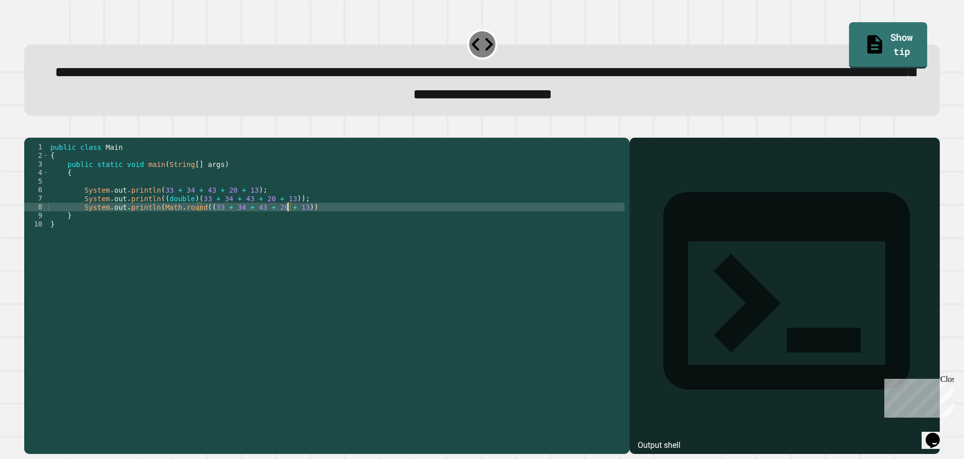
click at [288, 225] on div "public class Main { public static void main ( String [ ] args ) { System . out …" at bounding box center [336, 284] width 576 height 283
click at [39, 139] on icon "button" at bounding box center [36, 135] width 6 height 7
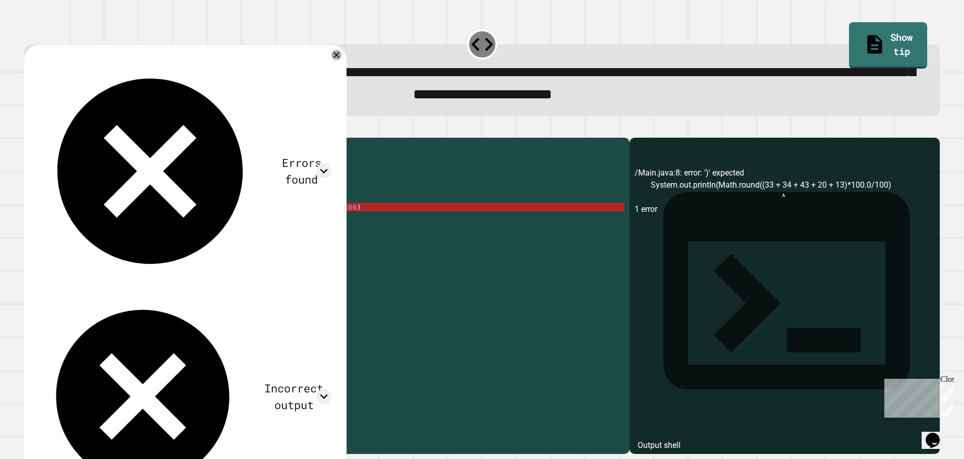
click at [290, 222] on div "public class Main { public static void main ( String [ ] args ) { System . out …" at bounding box center [336, 284] width 576 height 283
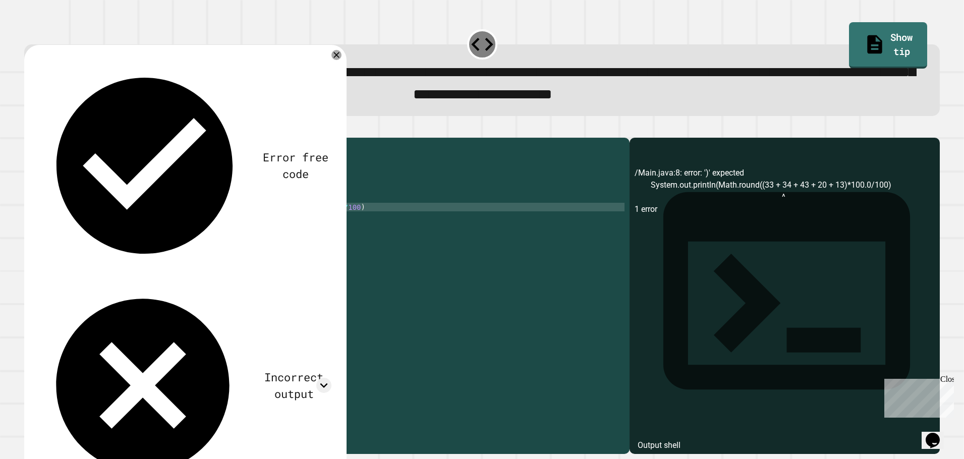
click at [29, 130] on icon "button" at bounding box center [29, 130] width 0 height 0
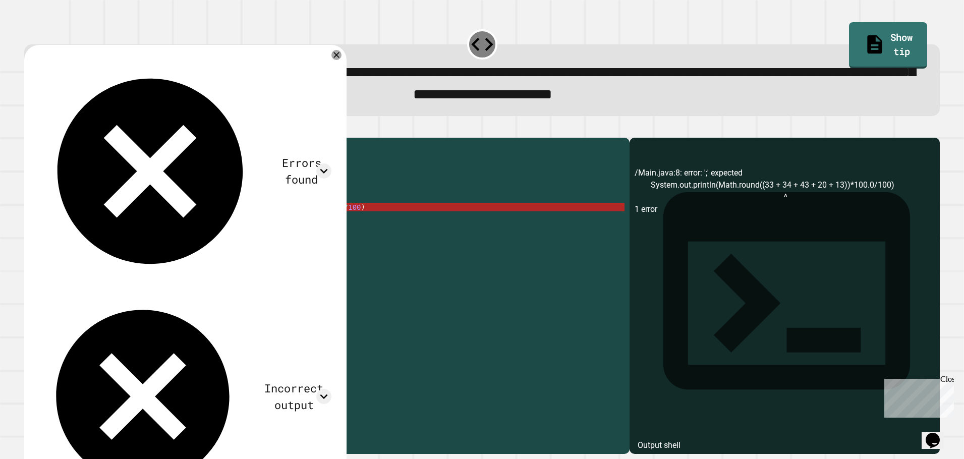
click at [347, 229] on div "public class Main { public static void main ( String [ ] args ) { System . out …" at bounding box center [336, 284] width 576 height 283
click at [348, 225] on div "public class Main { public static void main ( String [ ] args ) { System . out …" at bounding box center [336, 284] width 576 height 283
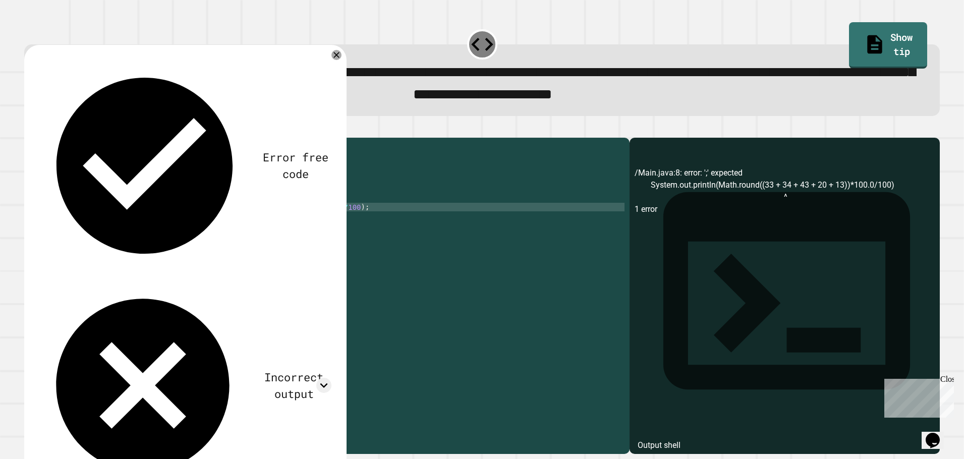
type textarea "**********"
click at [29, 130] on icon "button" at bounding box center [29, 130] width 0 height 0
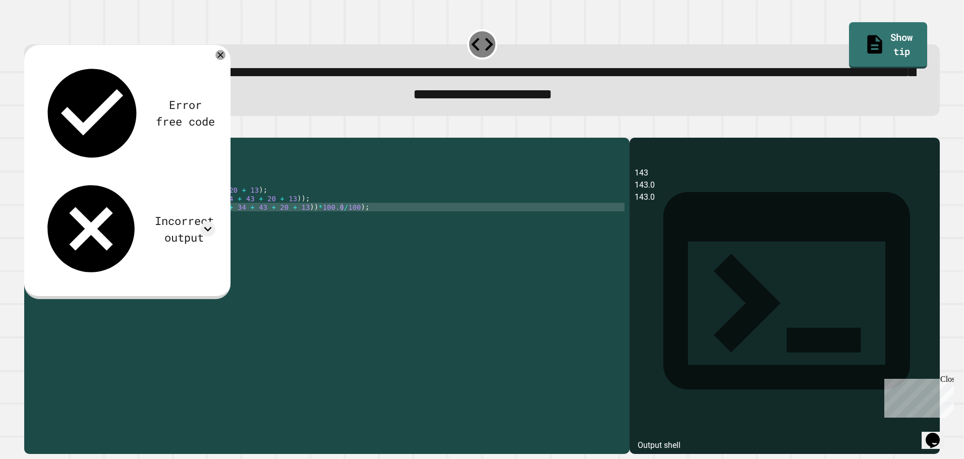
click at [680, 317] on div "143 143.0 143.0" at bounding box center [785, 310] width 300 height 287
